Goal: Information Seeking & Learning: Learn about a topic

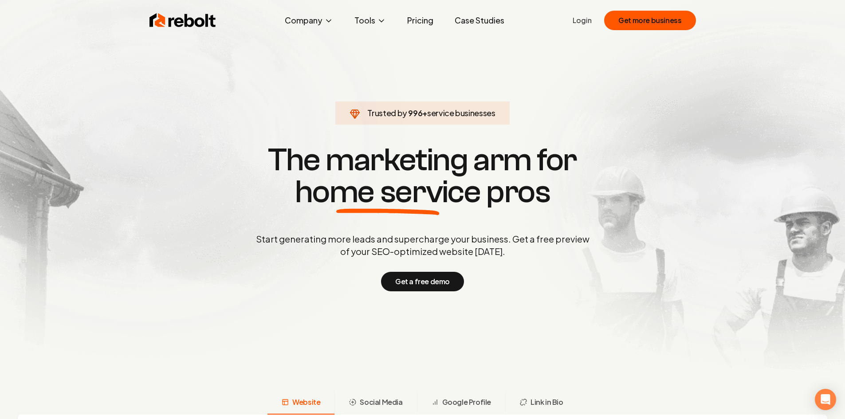
click at [425, 20] on link "Pricing" at bounding box center [420, 21] width 40 height 18
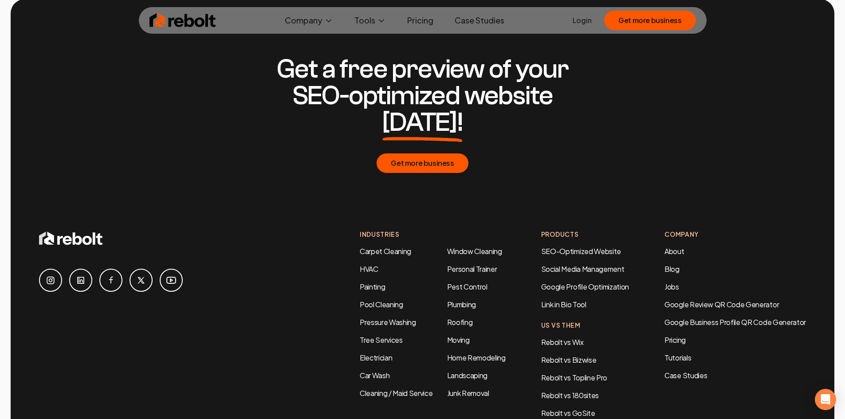
scroll to position [1597, 0]
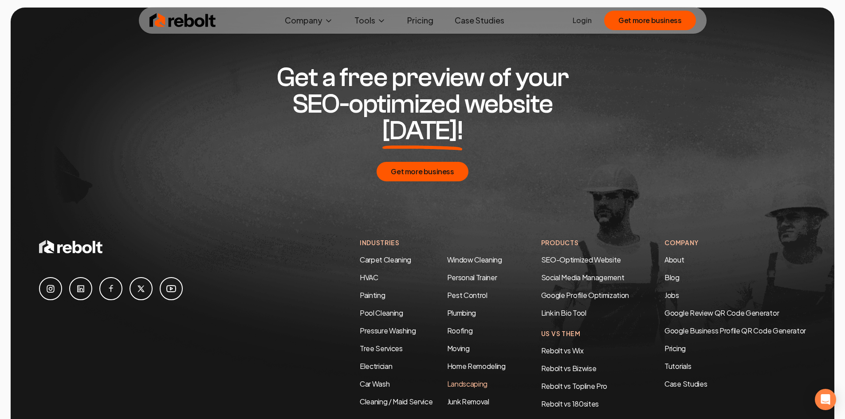
click at [463, 379] on link "Landscaping" at bounding box center [467, 383] width 40 height 9
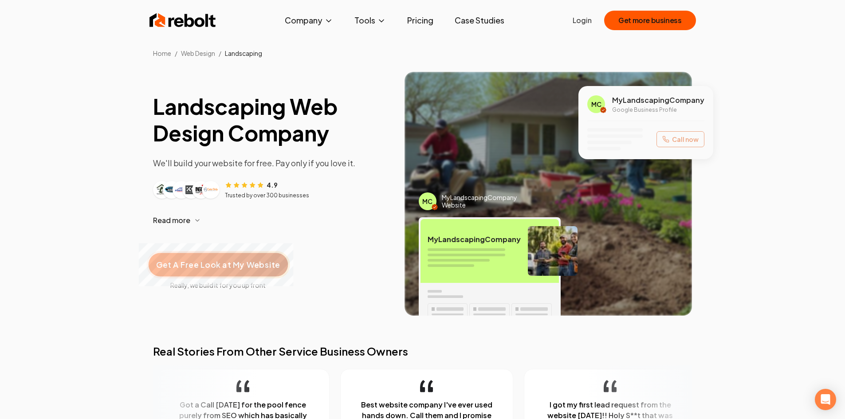
click at [245, 265] on span "Get A Free Look at My Website" at bounding box center [218, 265] width 124 height 12
click at [420, 17] on link "Pricing" at bounding box center [420, 21] width 40 height 18
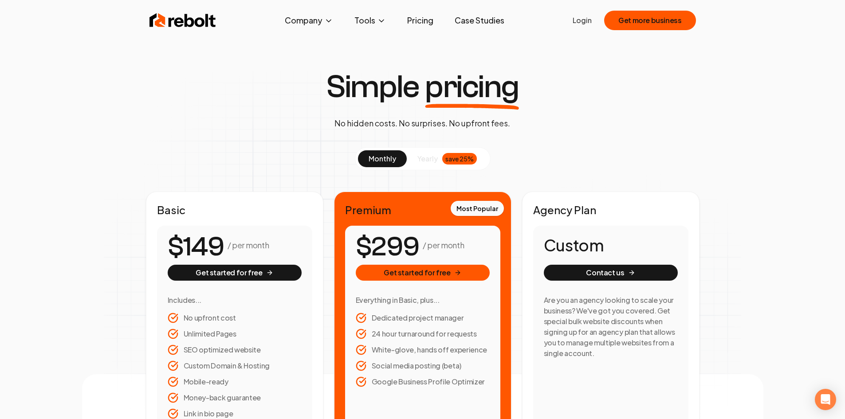
click at [480, 17] on link "Case Studies" at bounding box center [480, 21] width 64 height 18
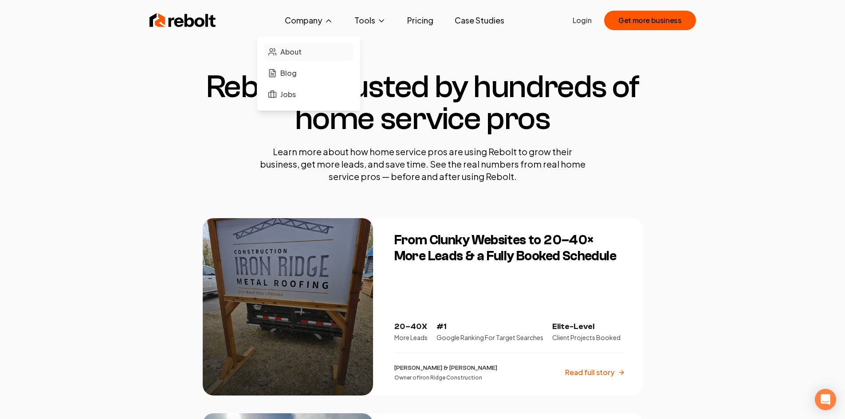
click at [293, 51] on span "About" at bounding box center [290, 52] width 21 height 11
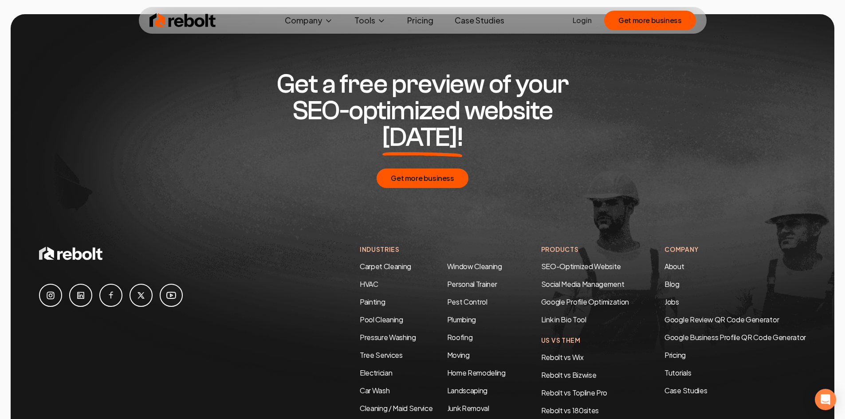
scroll to position [2884, 0]
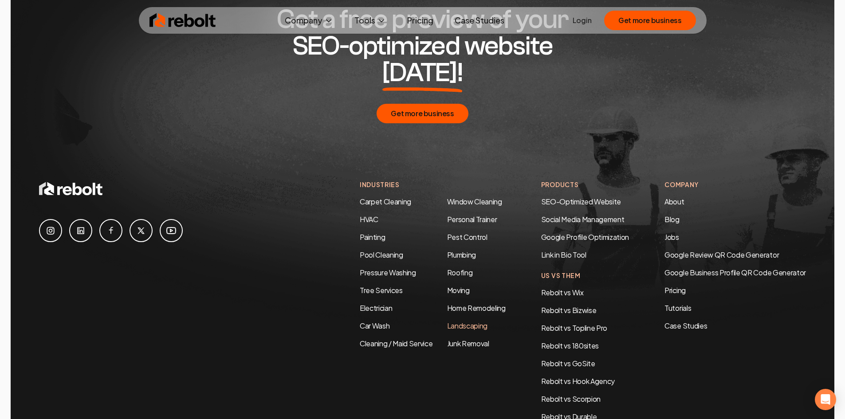
click at [457, 321] on link "Landscaping" at bounding box center [467, 325] width 40 height 9
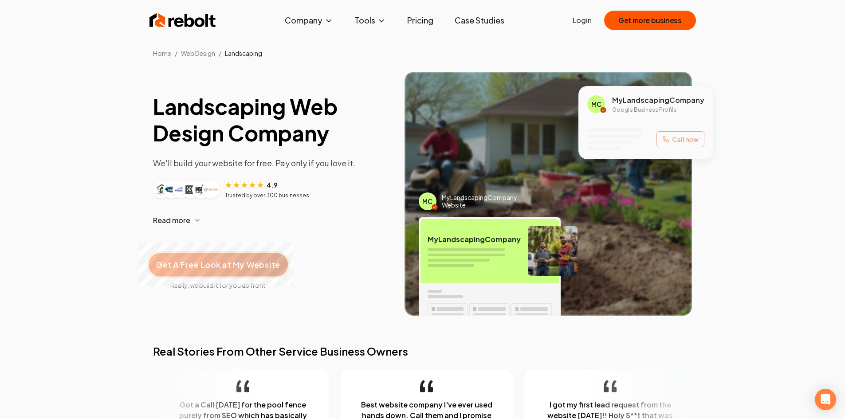
click at [237, 265] on span "Get A Free Look at My Website" at bounding box center [218, 265] width 124 height 12
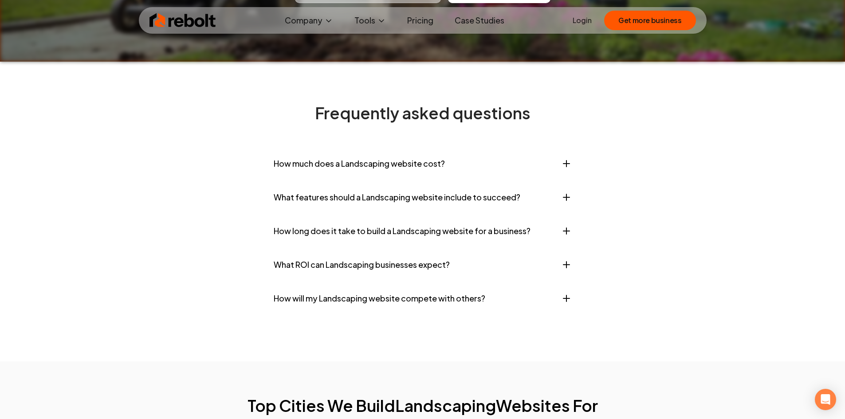
scroll to position [3549, 0]
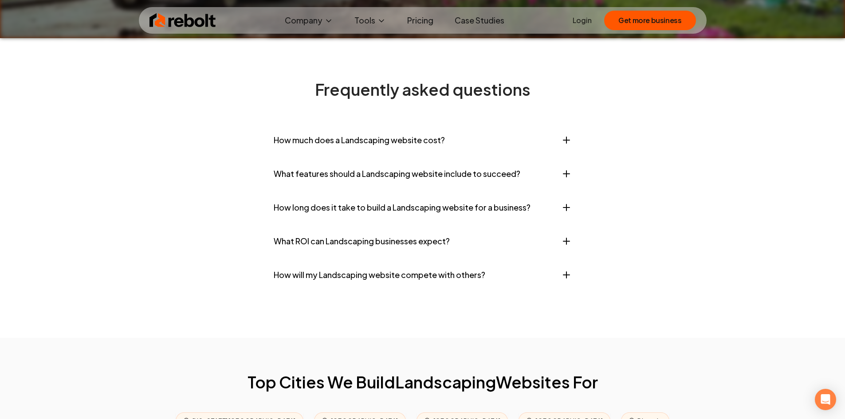
click at [563, 146] on icon "button" at bounding box center [566, 140] width 11 height 11
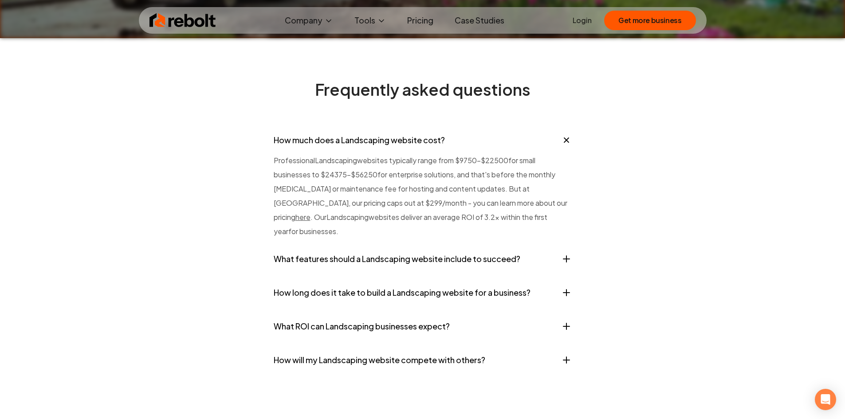
click at [534, 272] on button "What features should a Landscaping website include to succeed?" at bounding box center [423, 259] width 298 height 27
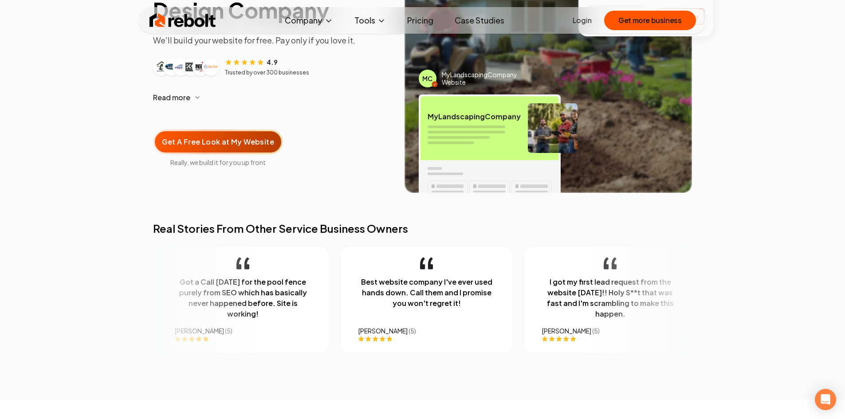
scroll to position [0, 0]
